Goal: Download file/media

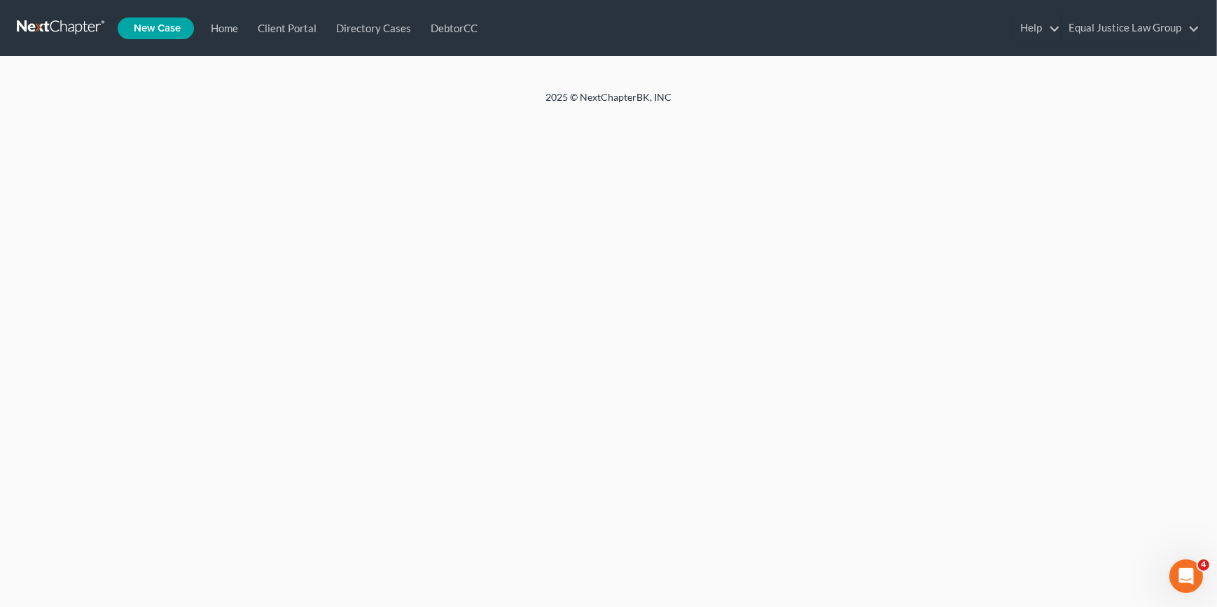
click at [160, 61] on div at bounding box center [608, 74] width 1217 height 34
click at [236, 24] on link "Home" at bounding box center [221, 27] width 47 height 25
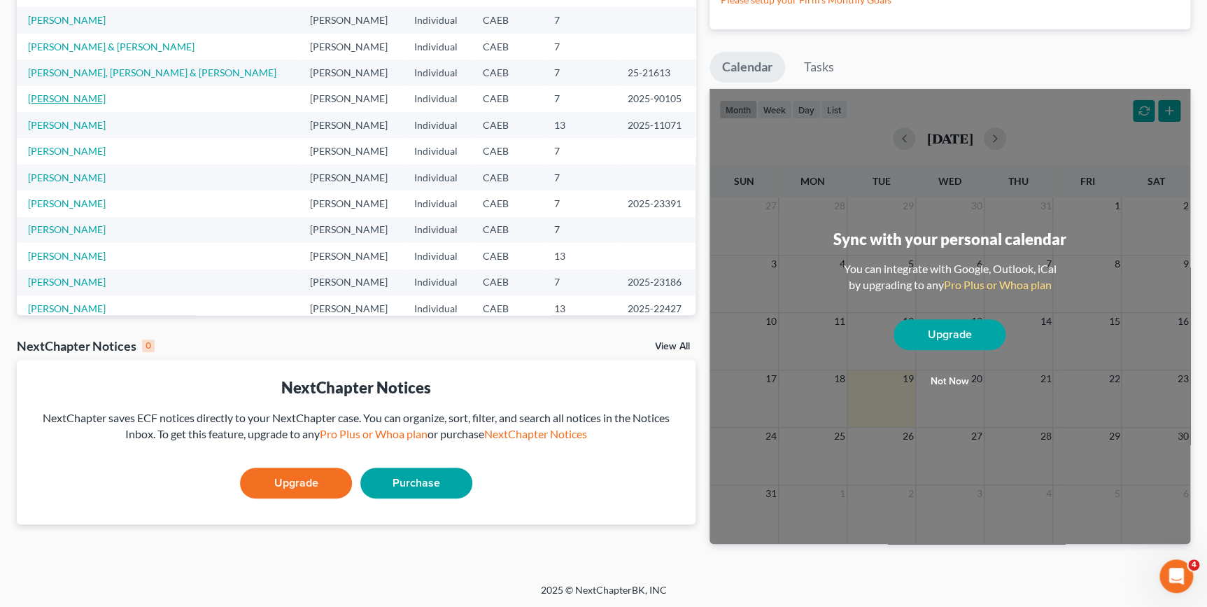
click at [62, 99] on link "[PERSON_NAME]" at bounding box center [67, 98] width 78 height 12
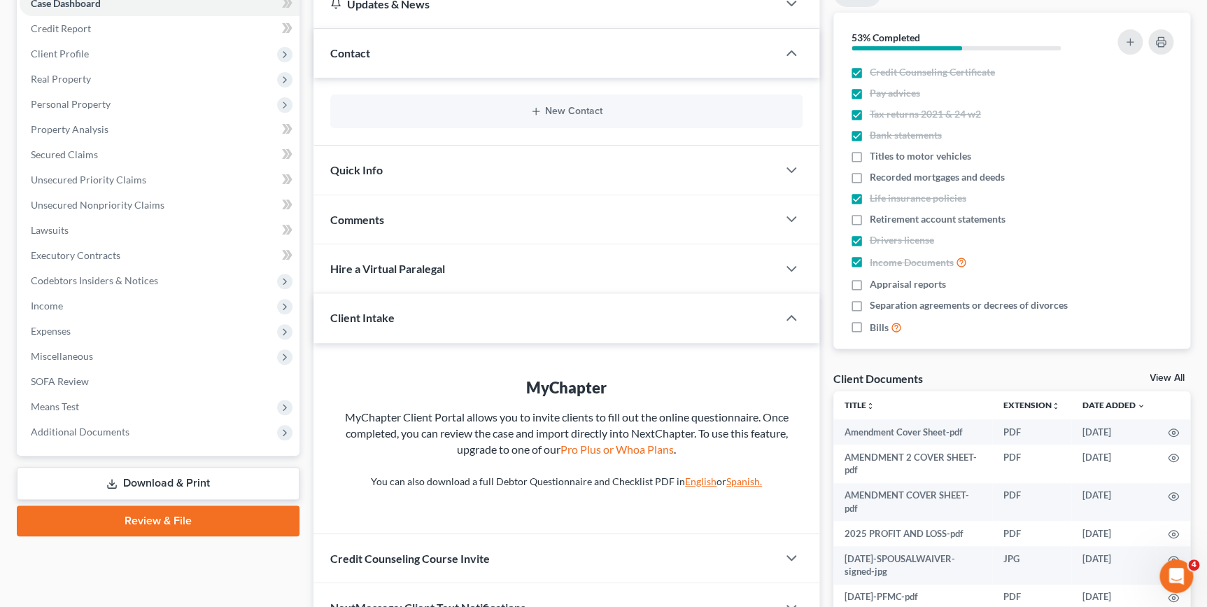
scroll to position [169, 0]
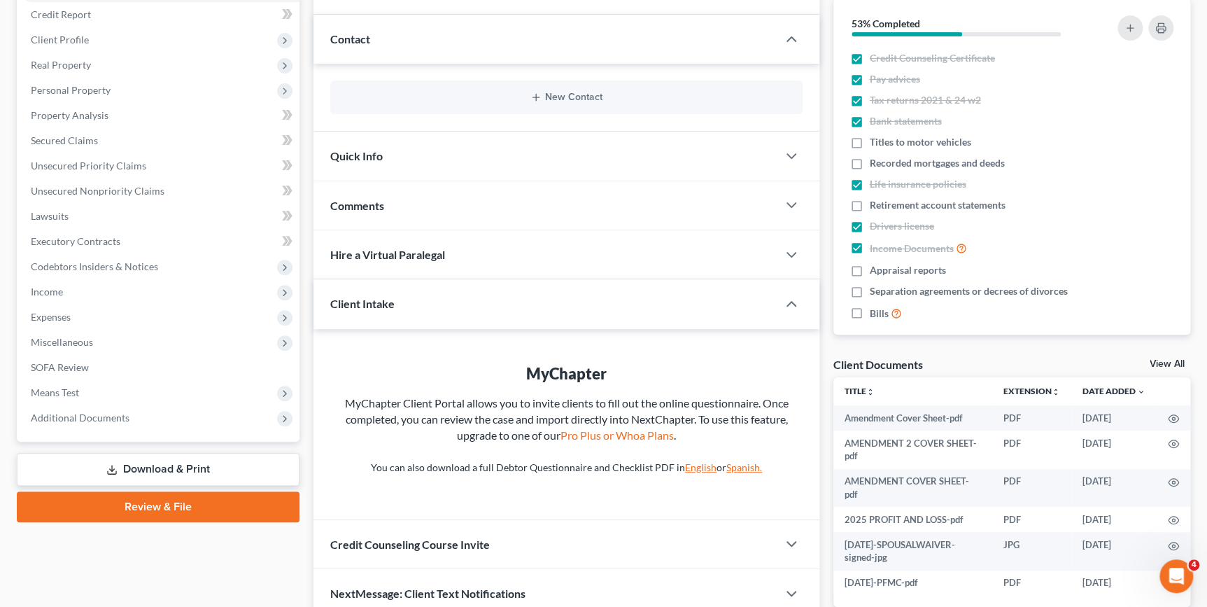
click at [192, 462] on link "Download & Print" at bounding box center [158, 469] width 283 height 33
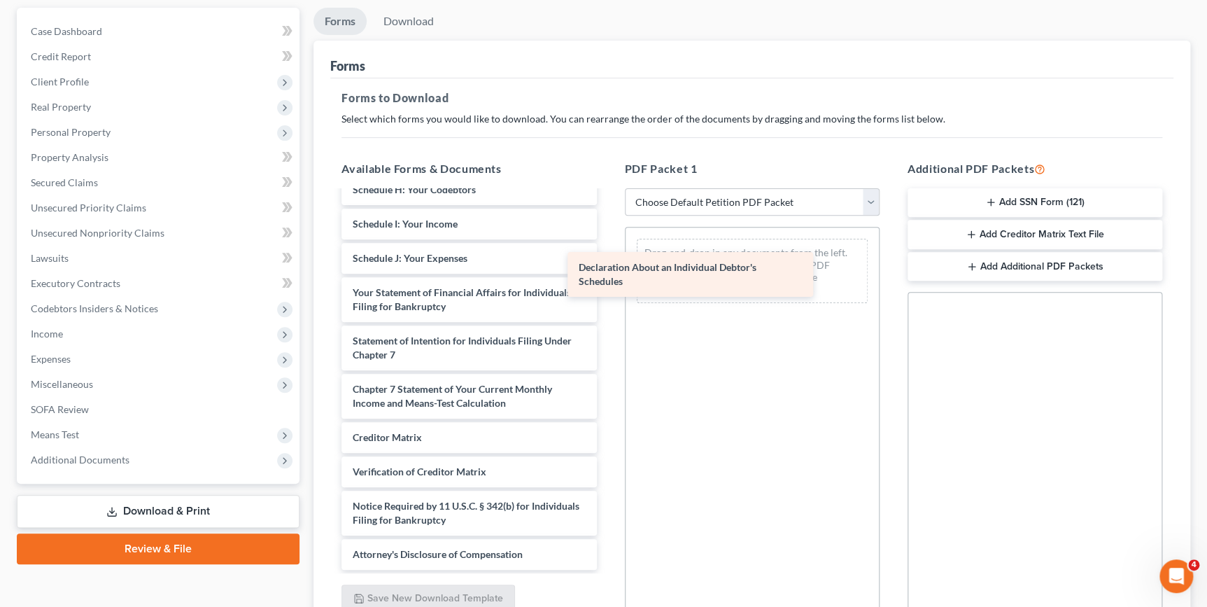
scroll to position [484, 0]
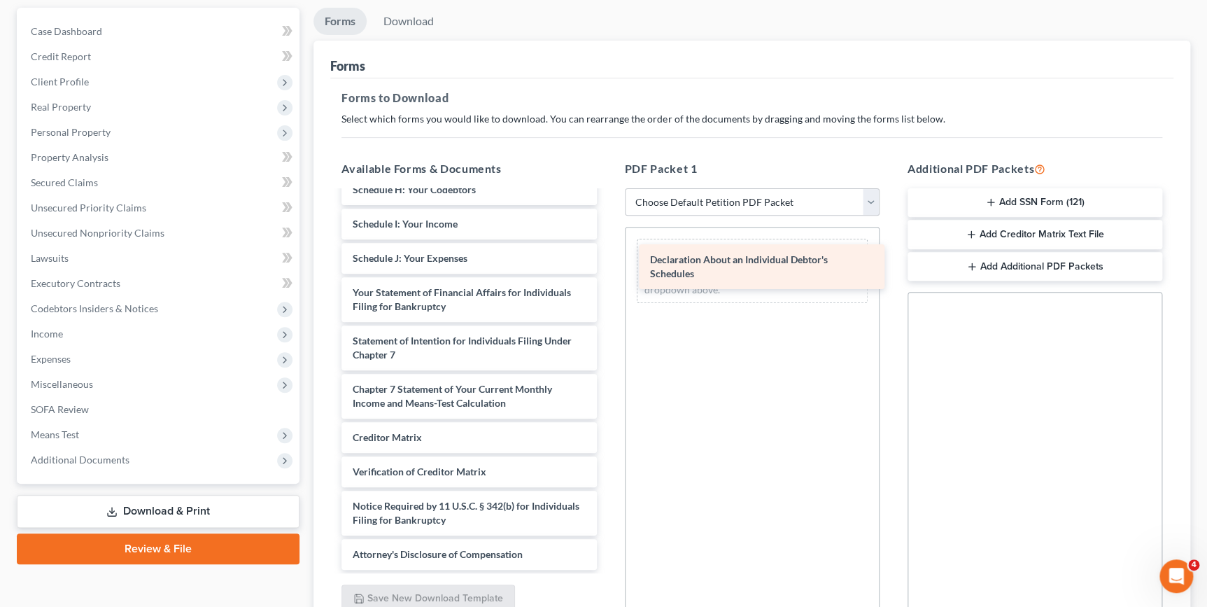
drag, startPoint x: 461, startPoint y: 271, endPoint x: 778, endPoint y: 259, distance: 316.6
click at [608, 259] on div "Declaration About an Individual Debtor's Schedules Amendment Cover Sheet-pdf AM…" at bounding box center [468, 145] width 277 height 849
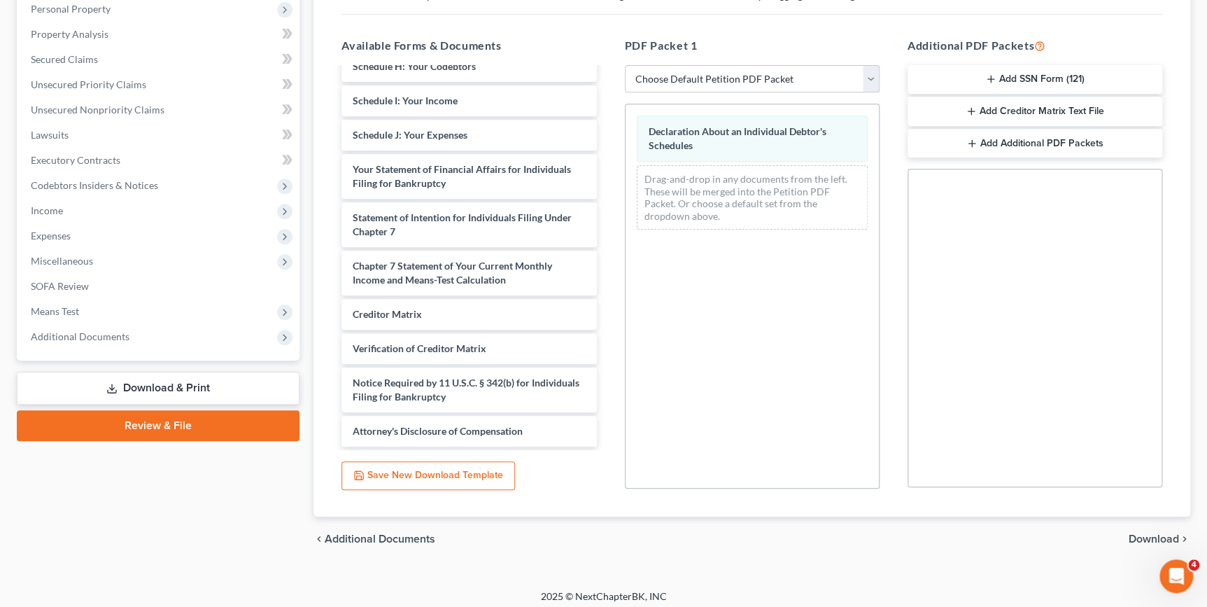
scroll to position [256, 0]
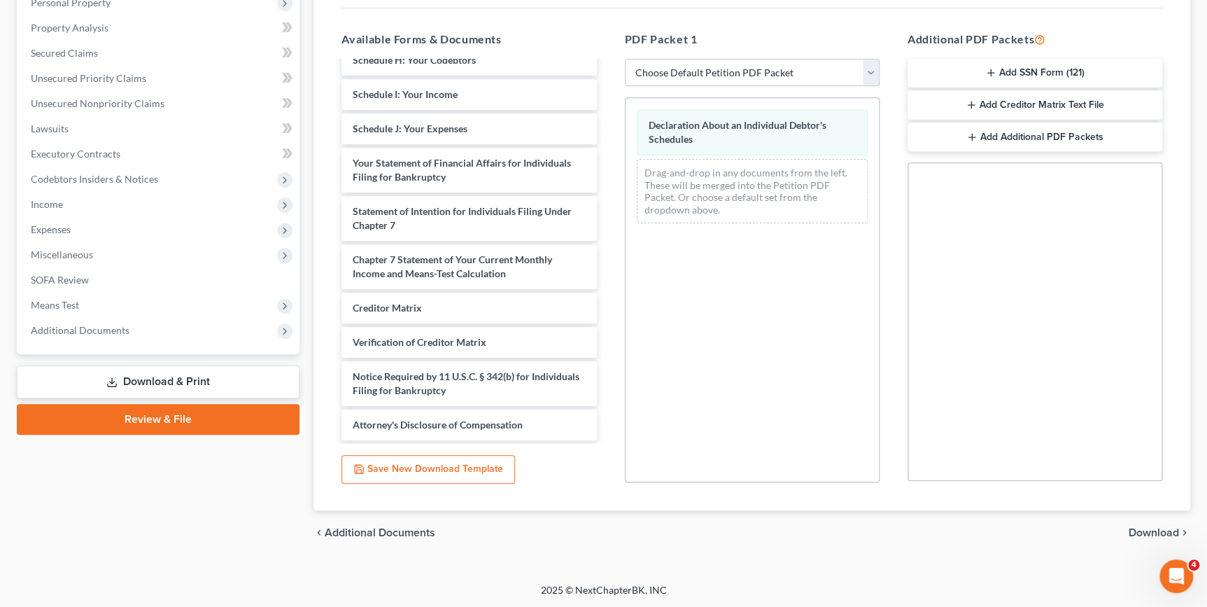
click at [1142, 527] on span "Download" at bounding box center [1154, 532] width 50 height 11
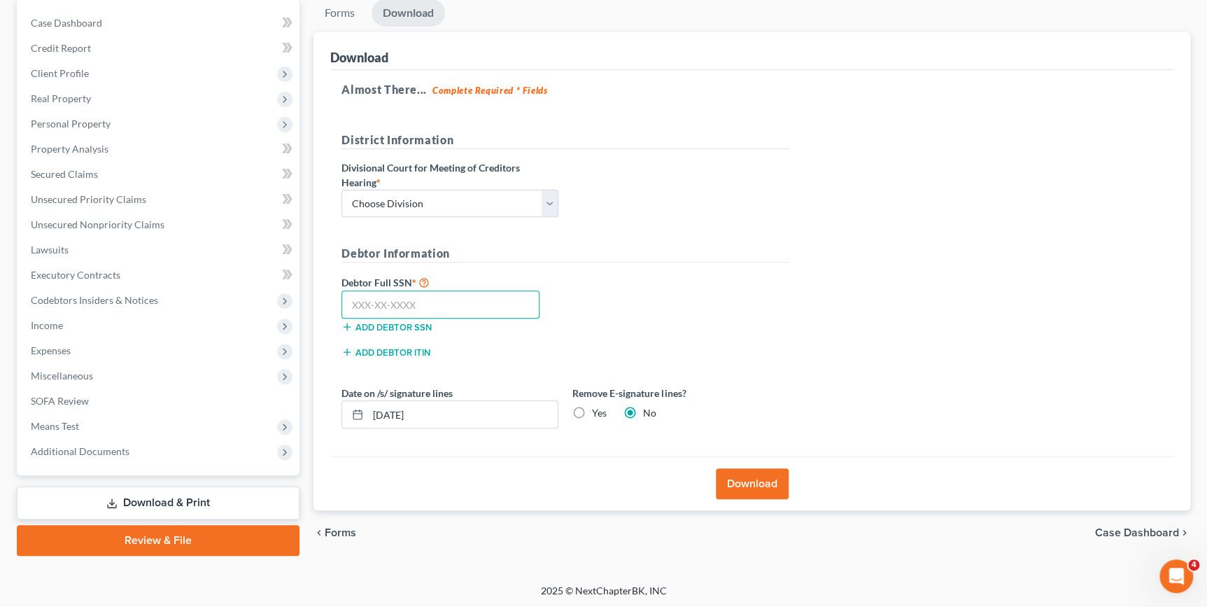
click at [352, 304] on input "text" at bounding box center [441, 304] width 198 height 28
type input "618-54-3902"
click at [761, 488] on button "Download" at bounding box center [752, 483] width 73 height 31
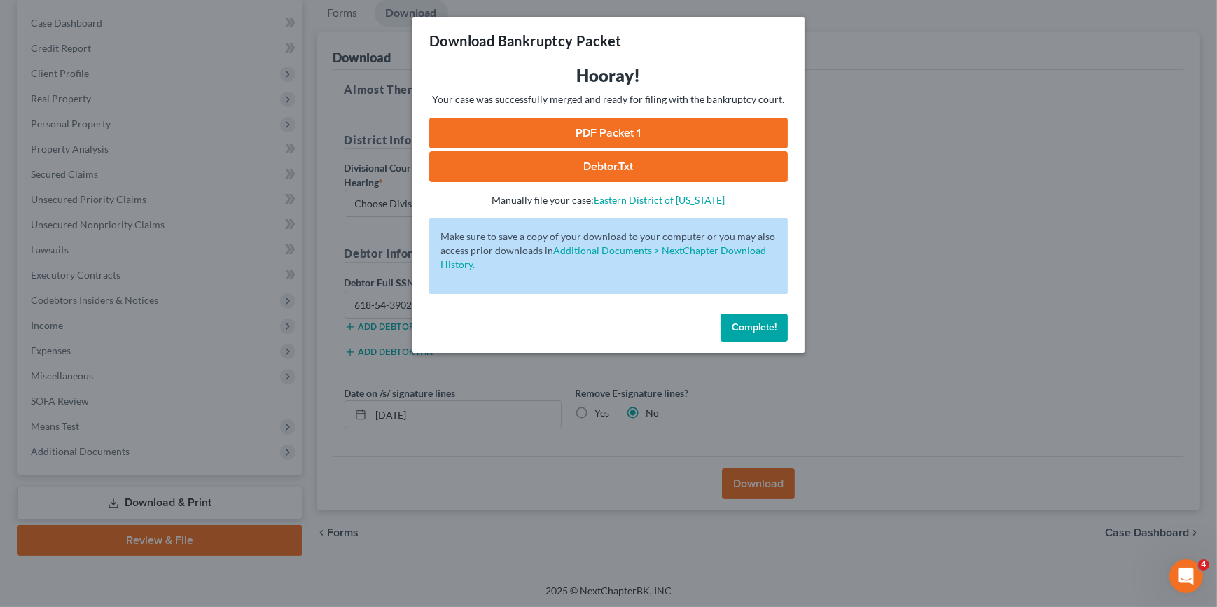
click at [581, 164] on link "Debtor.txt" at bounding box center [608, 166] width 358 height 31
click at [601, 140] on link "PDF Packet 1" at bounding box center [608, 133] width 358 height 31
